Goal: Task Accomplishment & Management: Use online tool/utility

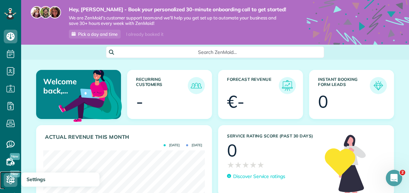
click at [12, 179] on icon at bounding box center [11, 180] width 14 height 14
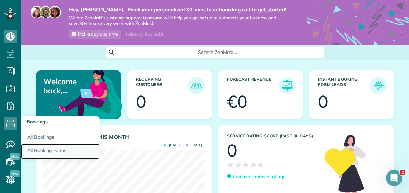
click at [47, 147] on link "All Booking Forms" at bounding box center [60, 152] width 78 height 16
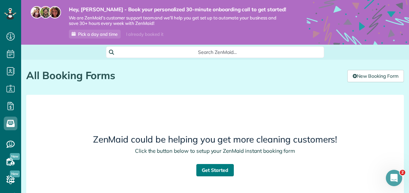
click at [224, 168] on link "Get Started" at bounding box center [214, 170] width 37 height 12
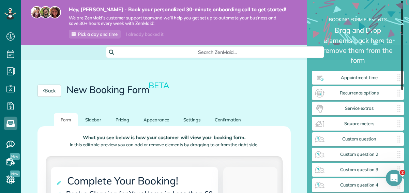
drag, startPoint x: 402, startPoint y: 61, endPoint x: 398, endPoint y: 54, distance: 8.5
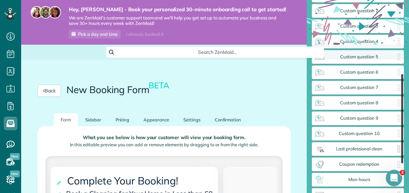
drag, startPoint x: 403, startPoint y: 76, endPoint x: 396, endPoint y: 142, distance: 67.2
click at [396, 142] on div "**********" at bounding box center [358, 96] width 92 height 193
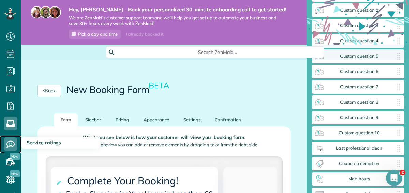
click at [9, 141] on icon at bounding box center [11, 144] width 14 height 14
